Goal: Entertainment & Leisure: Browse casually

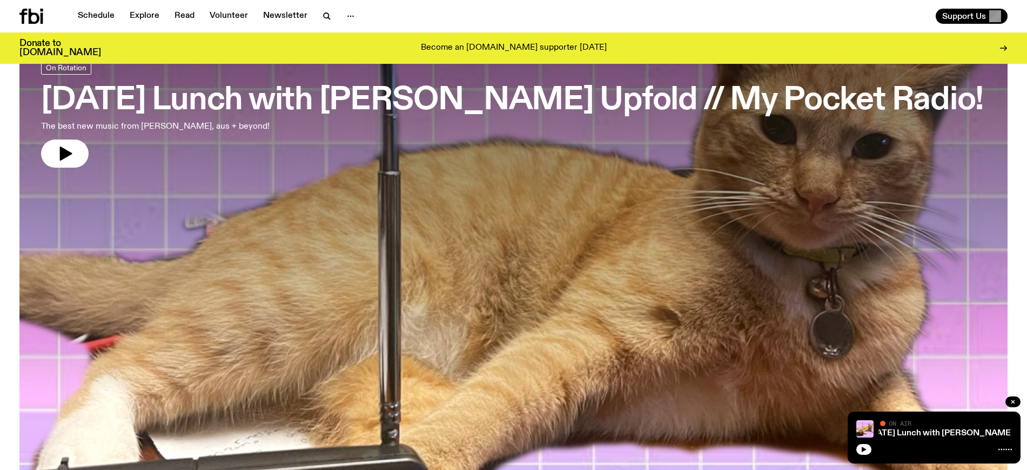
scroll to position [68, 0]
click at [53, 154] on button "button" at bounding box center [65, 154] width 48 height 28
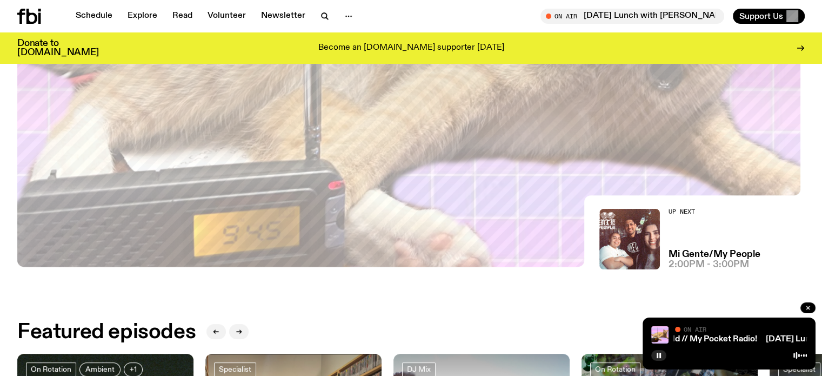
scroll to position [340, 0]
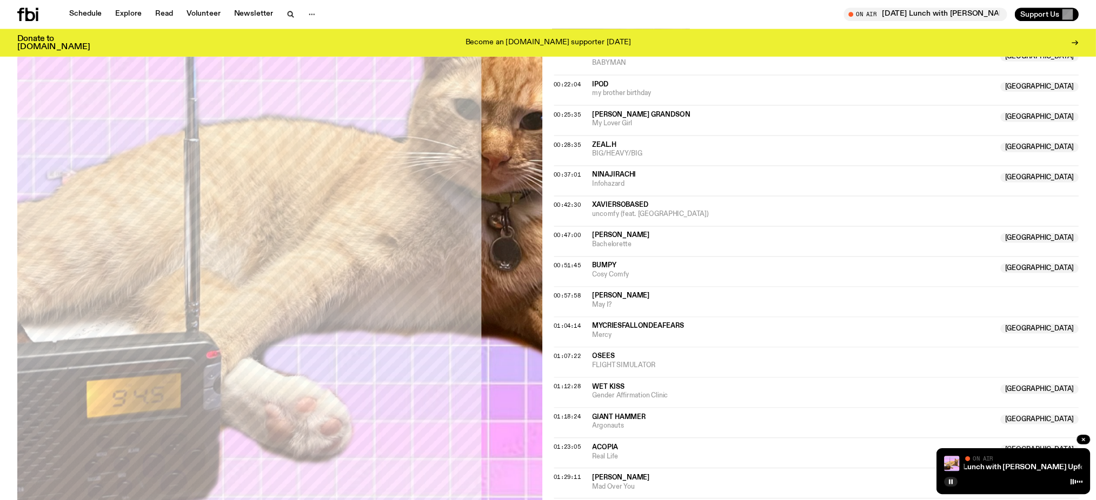
scroll to position [642, 0]
